Goal: Check status

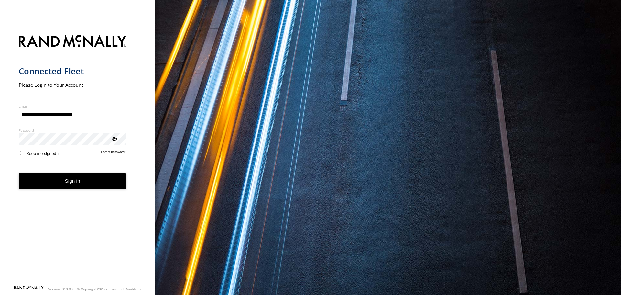
click at [24, 161] on form "**********" at bounding box center [78, 158] width 118 height 254
click at [71, 181] on button "Sign in" at bounding box center [73, 181] width 108 height 16
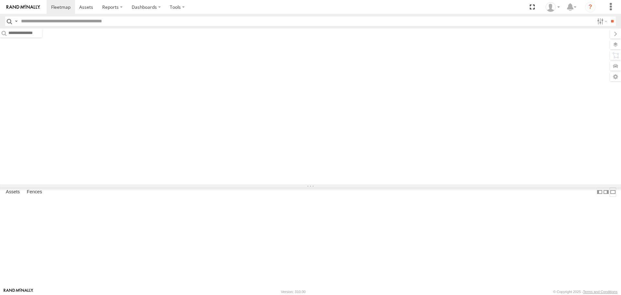
click at [609, 197] on label at bounding box center [612, 191] width 6 height 9
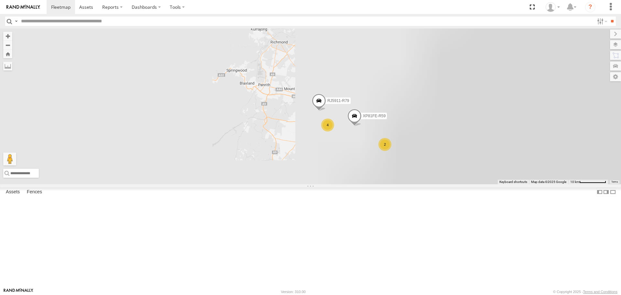
drag, startPoint x: 427, startPoint y: 177, endPoint x: 366, endPoint y: 156, distance: 64.8
click at [435, 149] on div "XP81FE-R59 4 2 RJ5911-R79" at bounding box center [310, 105] width 621 height 155
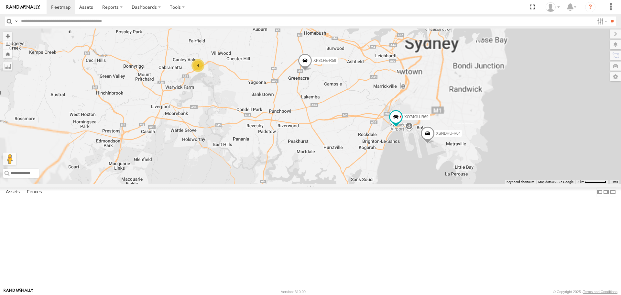
drag, startPoint x: 371, startPoint y: 202, endPoint x: 353, endPoint y: 187, distance: 23.2
click at [354, 184] on div "XP81FE-R59 RJ5911-R79 XSNDHU-R04 XO74GU-R69 4" at bounding box center [310, 105] width 621 height 155
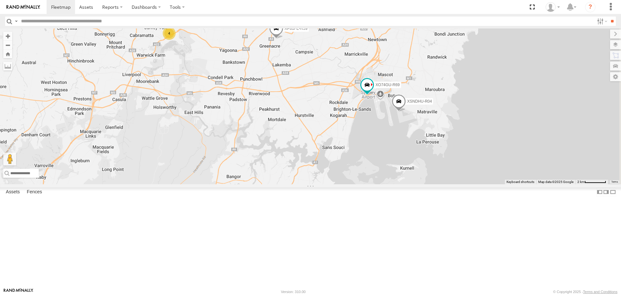
drag, startPoint x: 374, startPoint y: 177, endPoint x: 367, endPoint y: 168, distance: 11.3
click at [367, 168] on div "XP81FE-R59 RJ5911-R79 XSNDHU-R04 XO74GU-R69 4" at bounding box center [310, 105] width 621 height 155
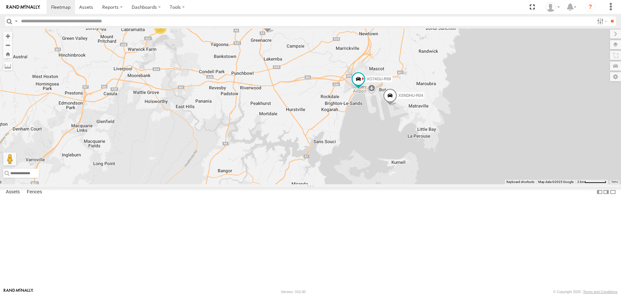
click at [375, 165] on div "XP81FE-R59 RJ5911-R79 XSNDHU-R04 XO74GU-R69 4" at bounding box center [310, 105] width 621 height 155
